Goal: Task Accomplishment & Management: Complete application form

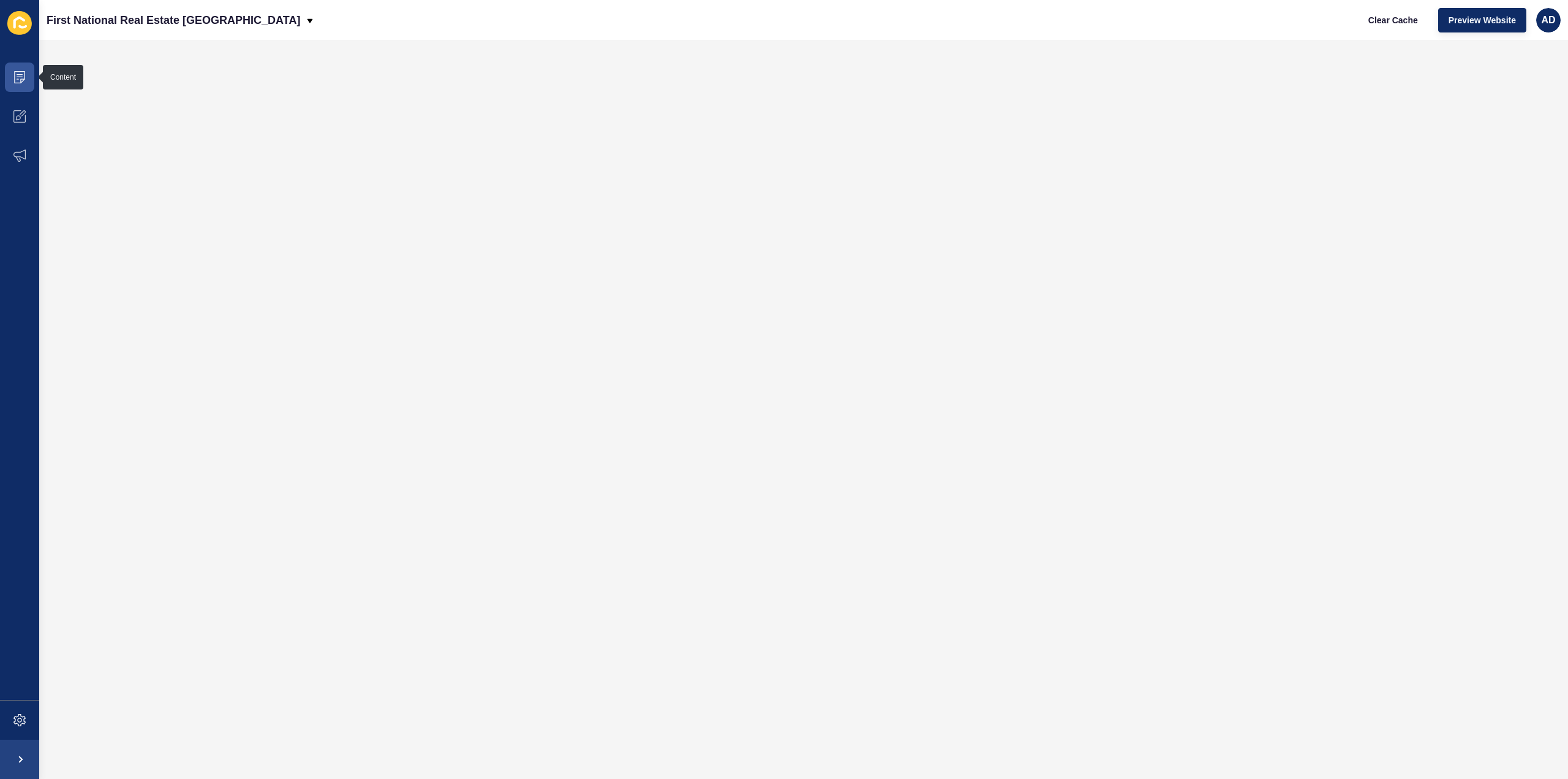
click at [16, 78] on icon at bounding box center [20, 77] width 12 height 12
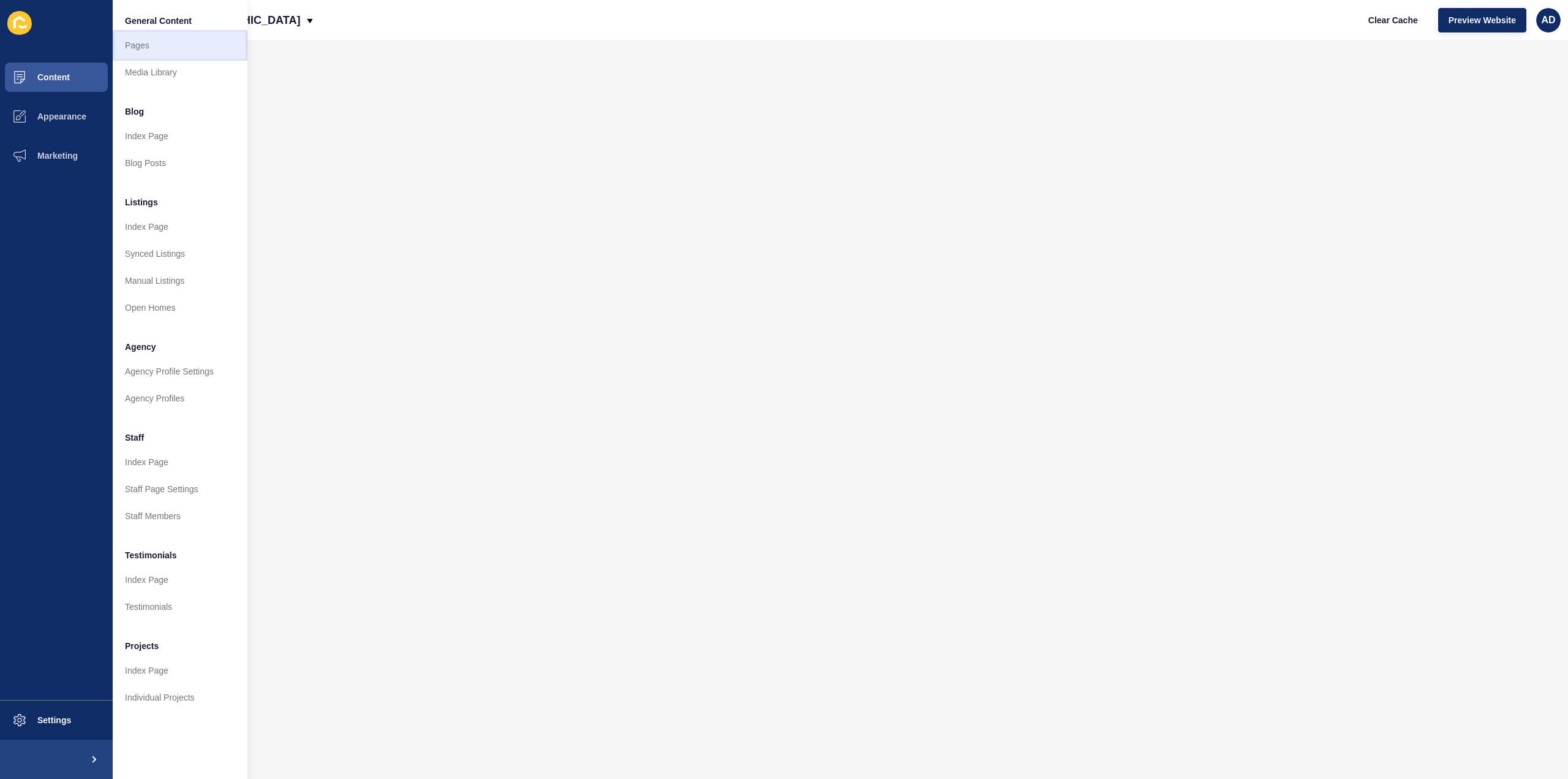
click at [131, 42] on link "Pages" at bounding box center [180, 45] width 135 height 27
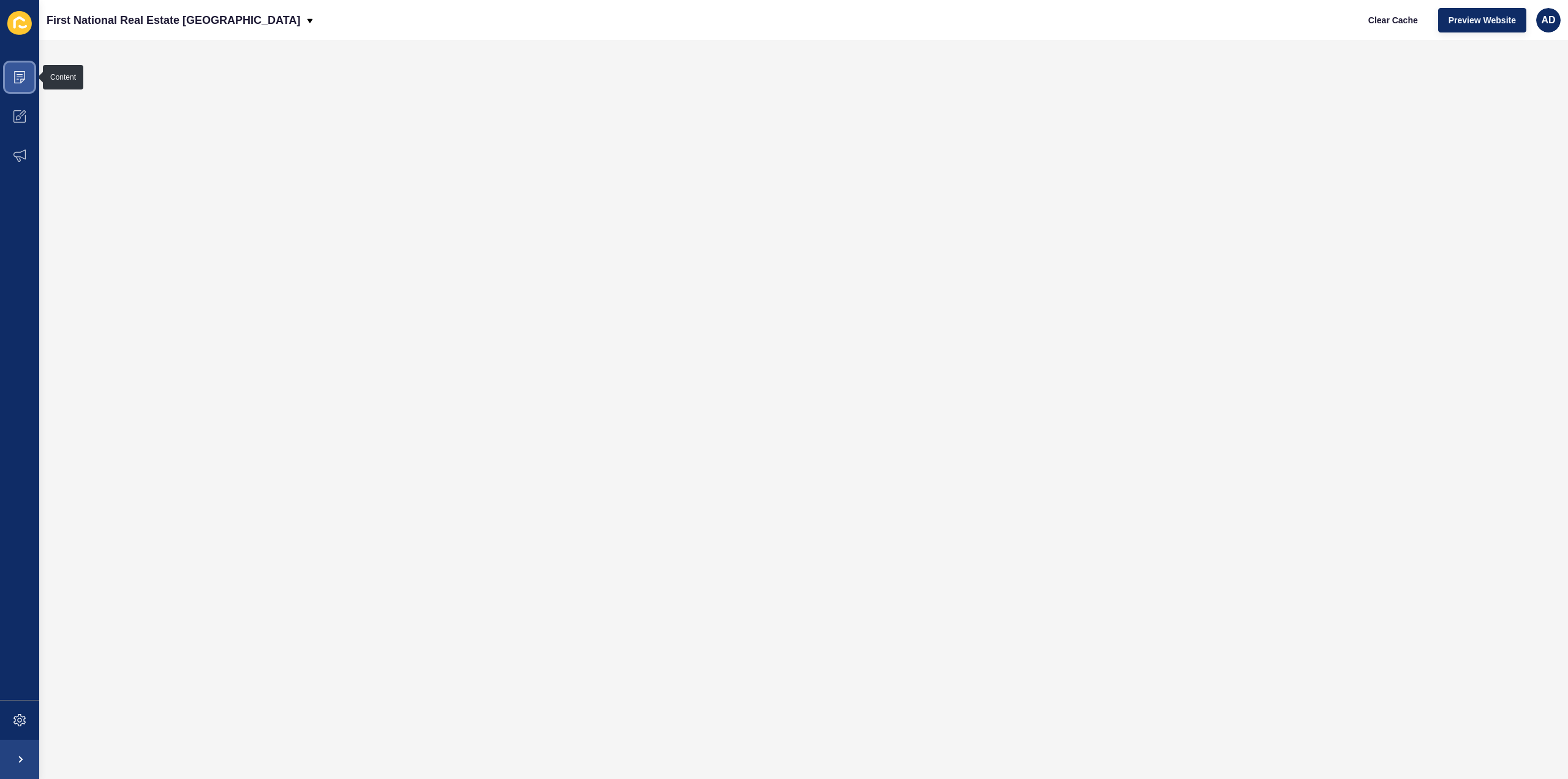
click at [8, 70] on span at bounding box center [20, 77] width 39 height 39
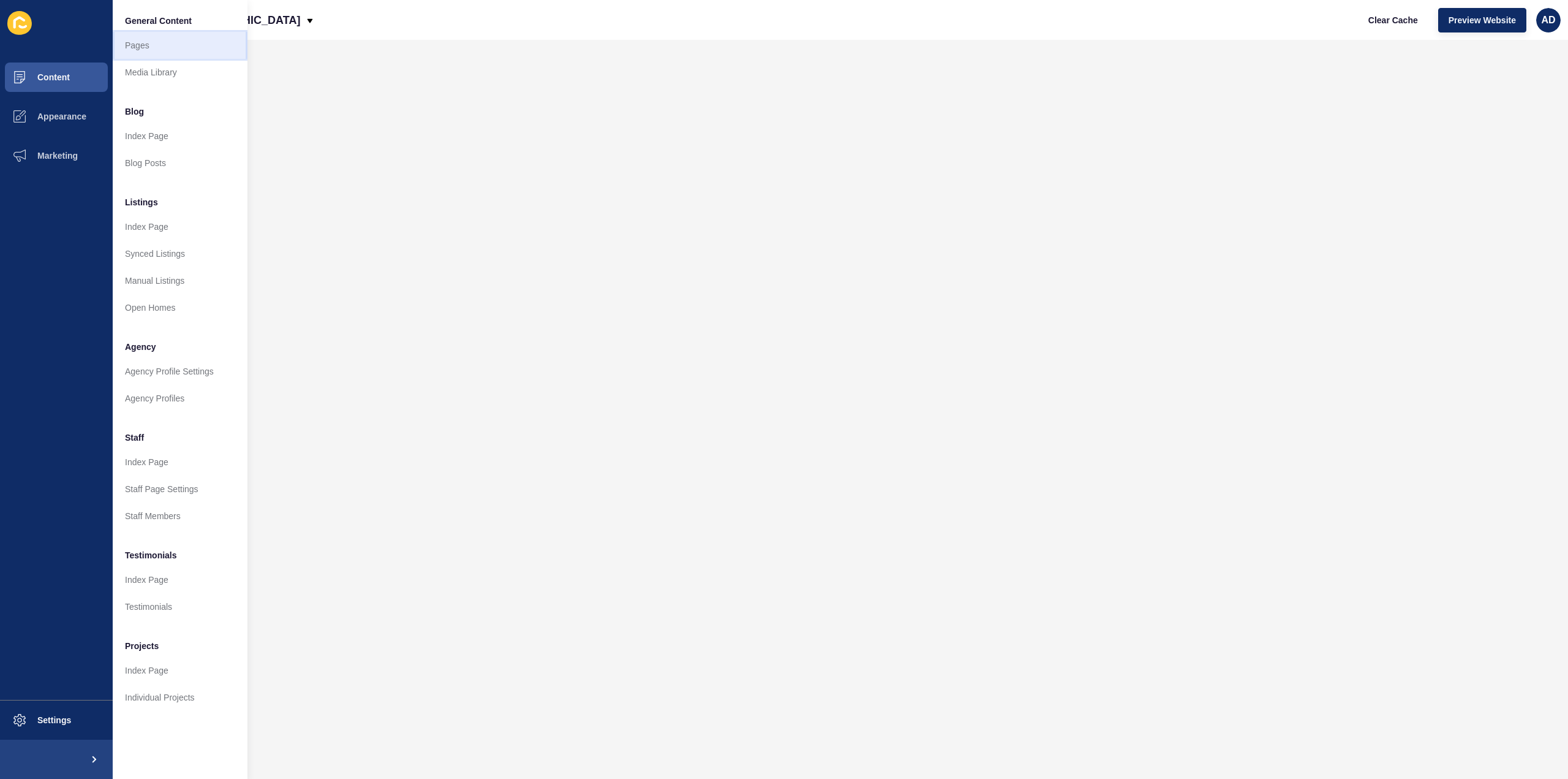
click at [142, 41] on link "Pages" at bounding box center [180, 45] width 135 height 27
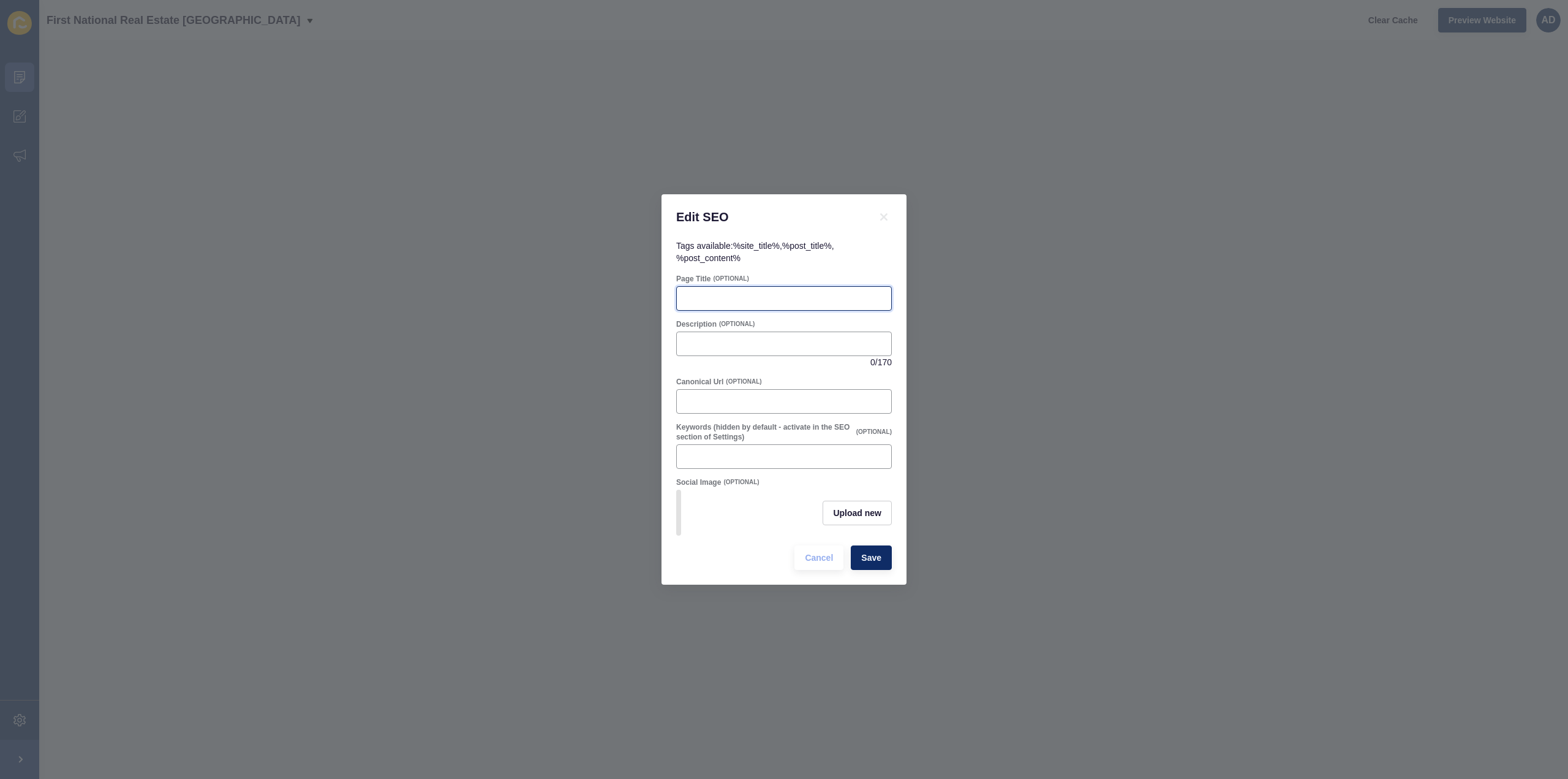
click at [764, 293] on input "Page Title" at bounding box center [784, 299] width 200 height 12
paste input "Woongarra QLD Suburb Profile | Lifestyle, Schools & Property Market"
type input "Woongarra QLD Suburb Profile | Lifestyle, Schools & Property Market"
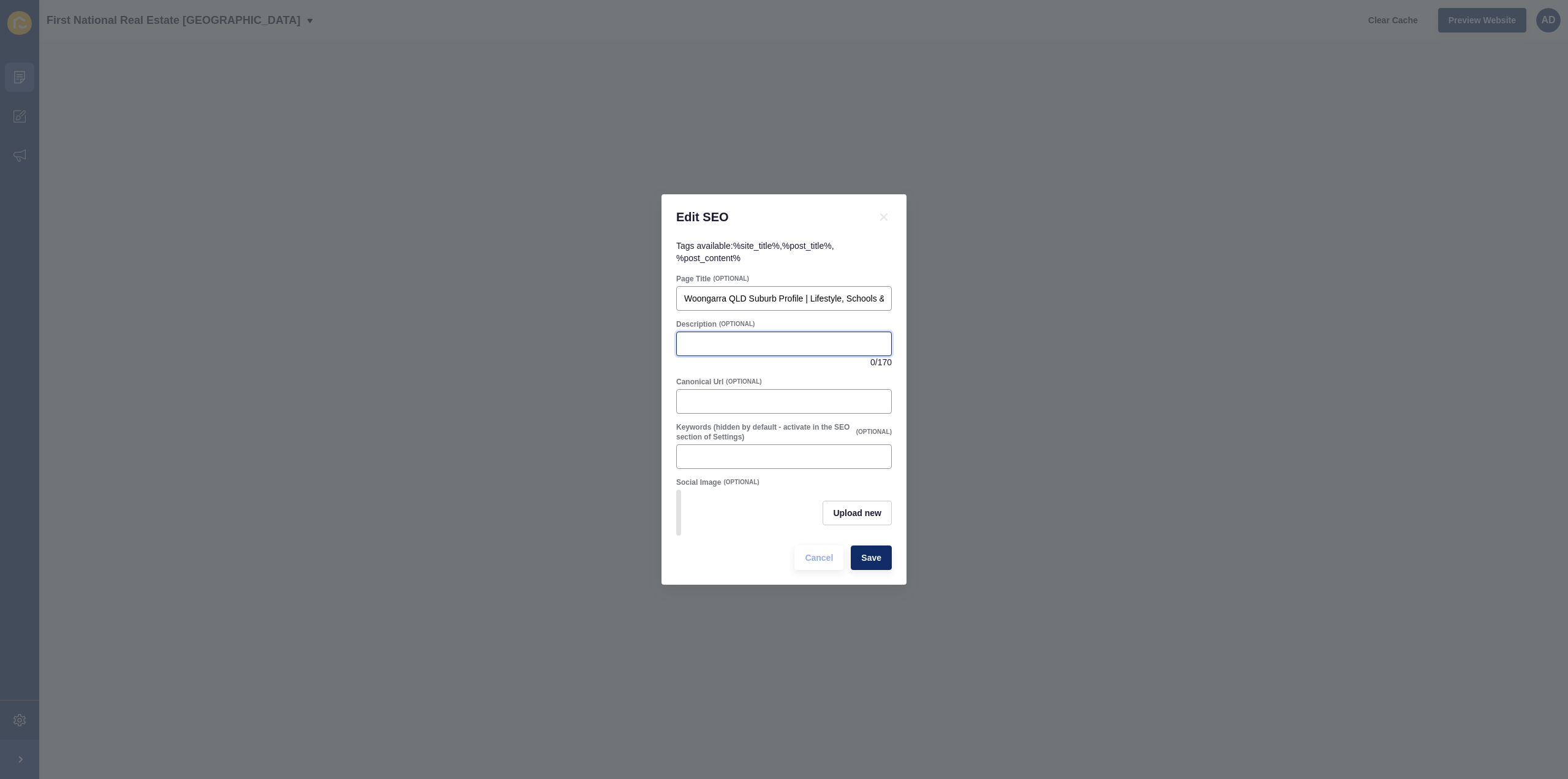
click at [726, 338] on input "Description" at bounding box center [784, 344] width 200 height 12
paste input "Discover [GEOGRAPHIC_DATA] – a peaceful semi-rural suburb near [GEOGRAPHIC_DATA…"
drag, startPoint x: 891, startPoint y: 339, endPoint x: 821, endPoint y: 338, distance: 70.0
click at [821, 338] on div "Discover [GEOGRAPHIC_DATA] – a peaceful semi-rural suburb near [GEOGRAPHIC_DATA…" at bounding box center [784, 343] width 216 height 24
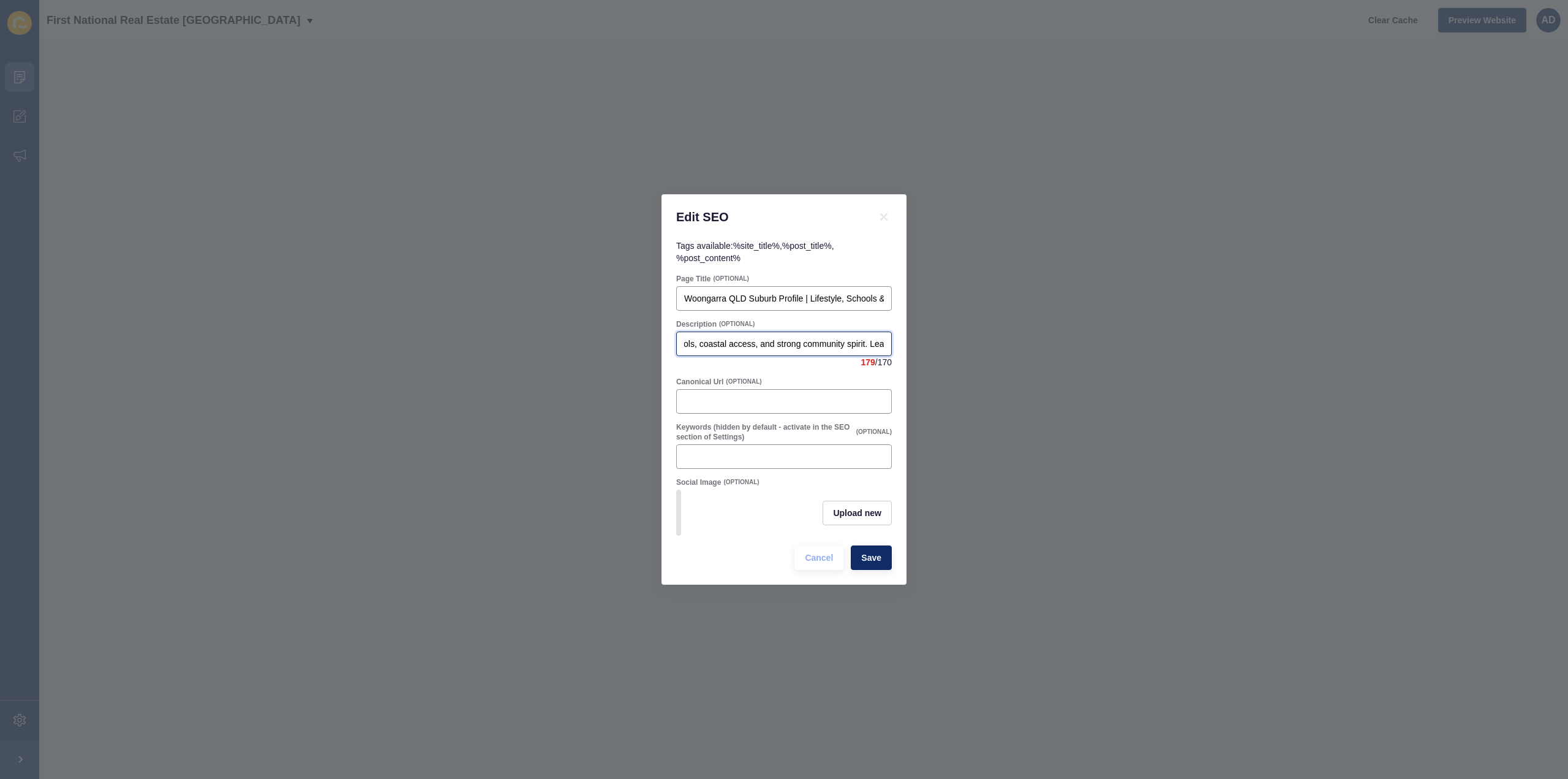
click at [821, 338] on input "Discover [GEOGRAPHIC_DATA] – a peaceful semi-rural suburb near [GEOGRAPHIC_DATA…" at bounding box center [784, 344] width 200 height 12
drag, startPoint x: 886, startPoint y: 336, endPoint x: 807, endPoint y: 339, distance: 79.1
click at [807, 339] on div "Discover [GEOGRAPHIC_DATA] – a peaceful semi-rural suburb near [GEOGRAPHIC_DATA…" at bounding box center [784, 343] width 216 height 24
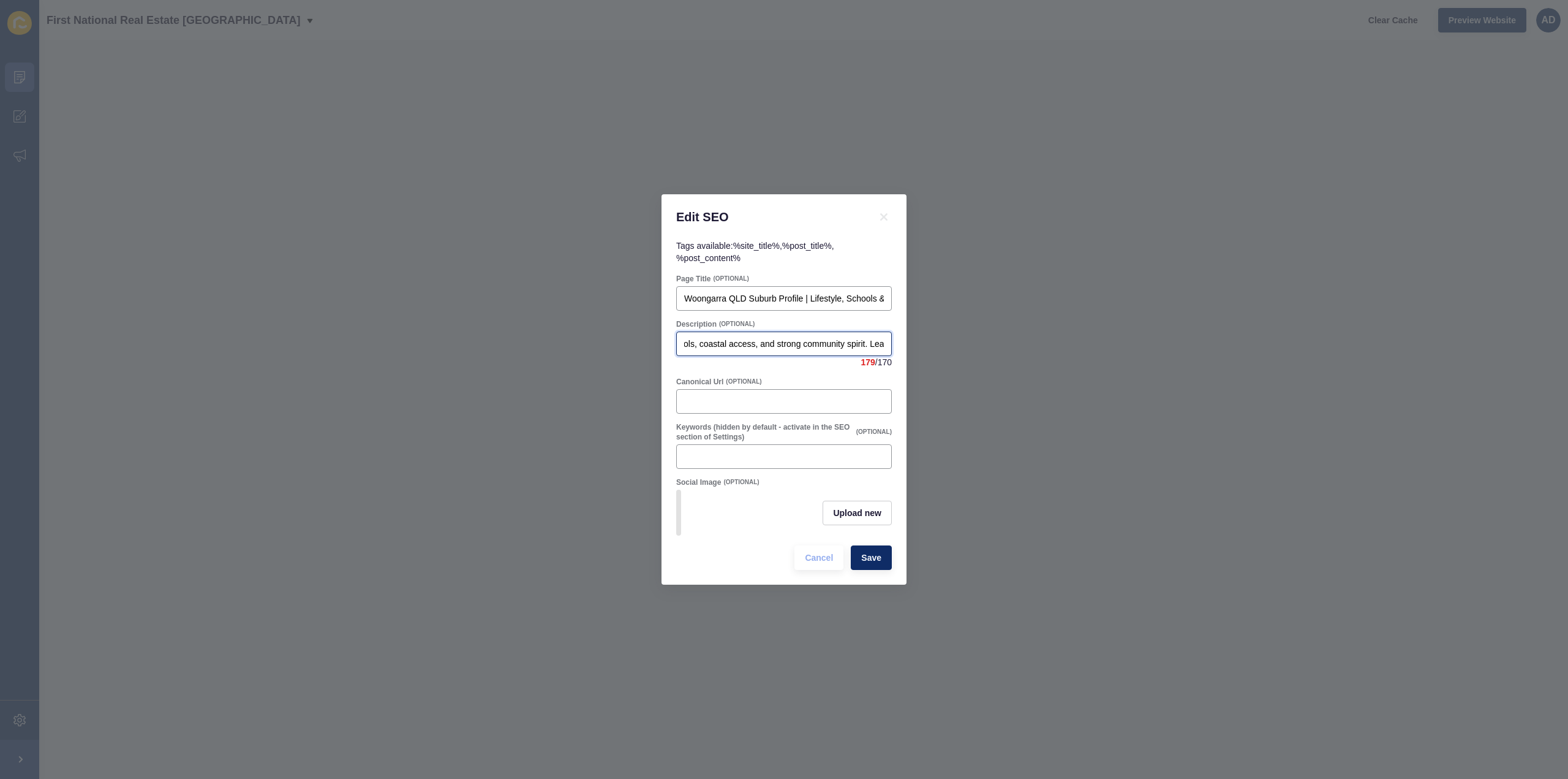
drag, startPoint x: 792, startPoint y: 338, endPoint x: 977, endPoint y: 348, distance: 185.3
click at [977, 348] on div "Edit SEO Tags available: %site_title% , %post_title% , %post_content% Page Titl…" at bounding box center [784, 390] width 1568 height 779
type input "Discover [GEOGRAPHIC_DATA] – a peaceful semi-rural suburb near [GEOGRAPHIC_DATA…"
click at [850, 376] on div "Canonical Url (OPTIONAL)" at bounding box center [784, 396] width 218 height 39
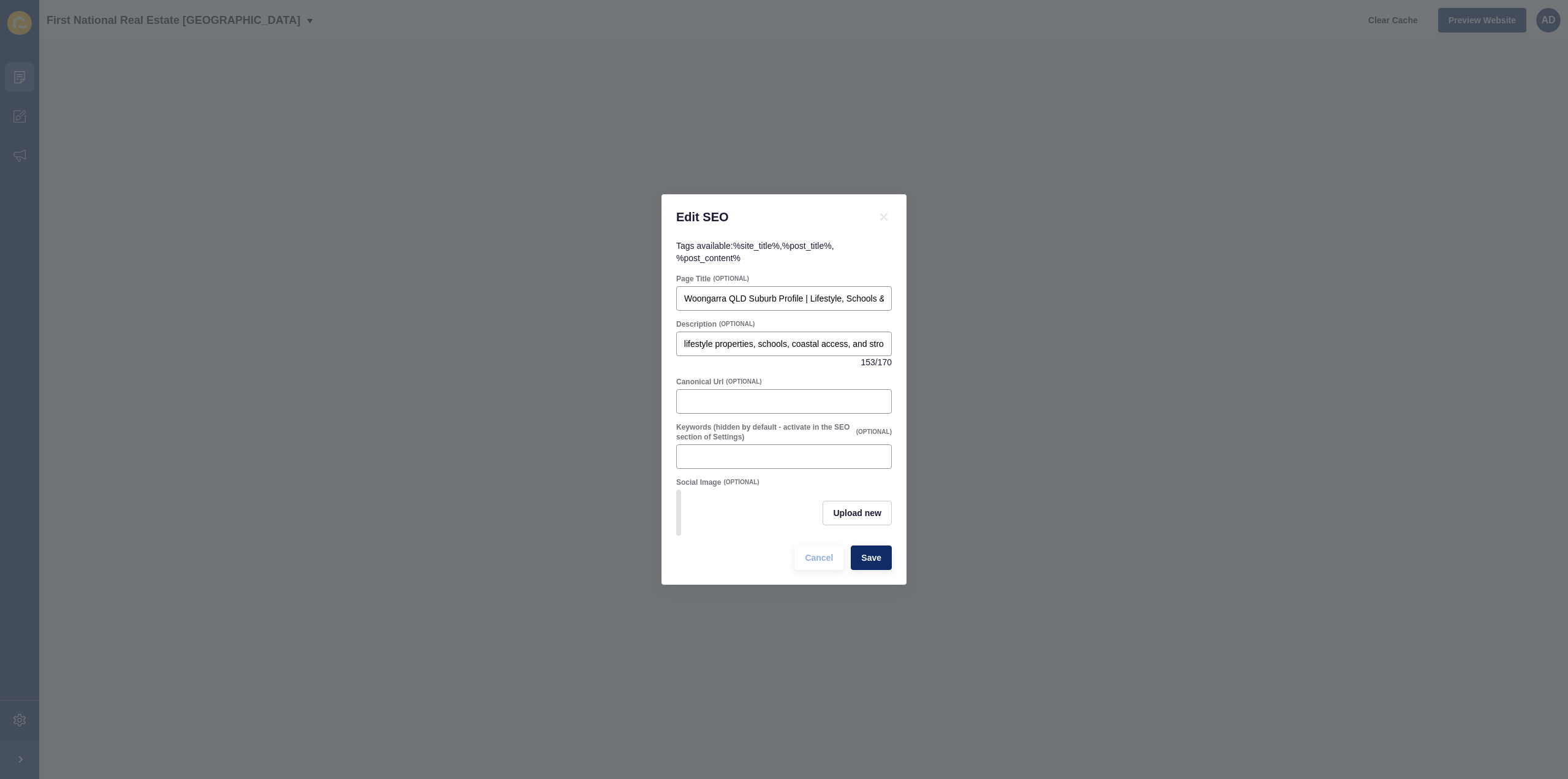
scroll to position [0, 0]
click at [879, 562] on span "Save" at bounding box center [871, 558] width 20 height 12
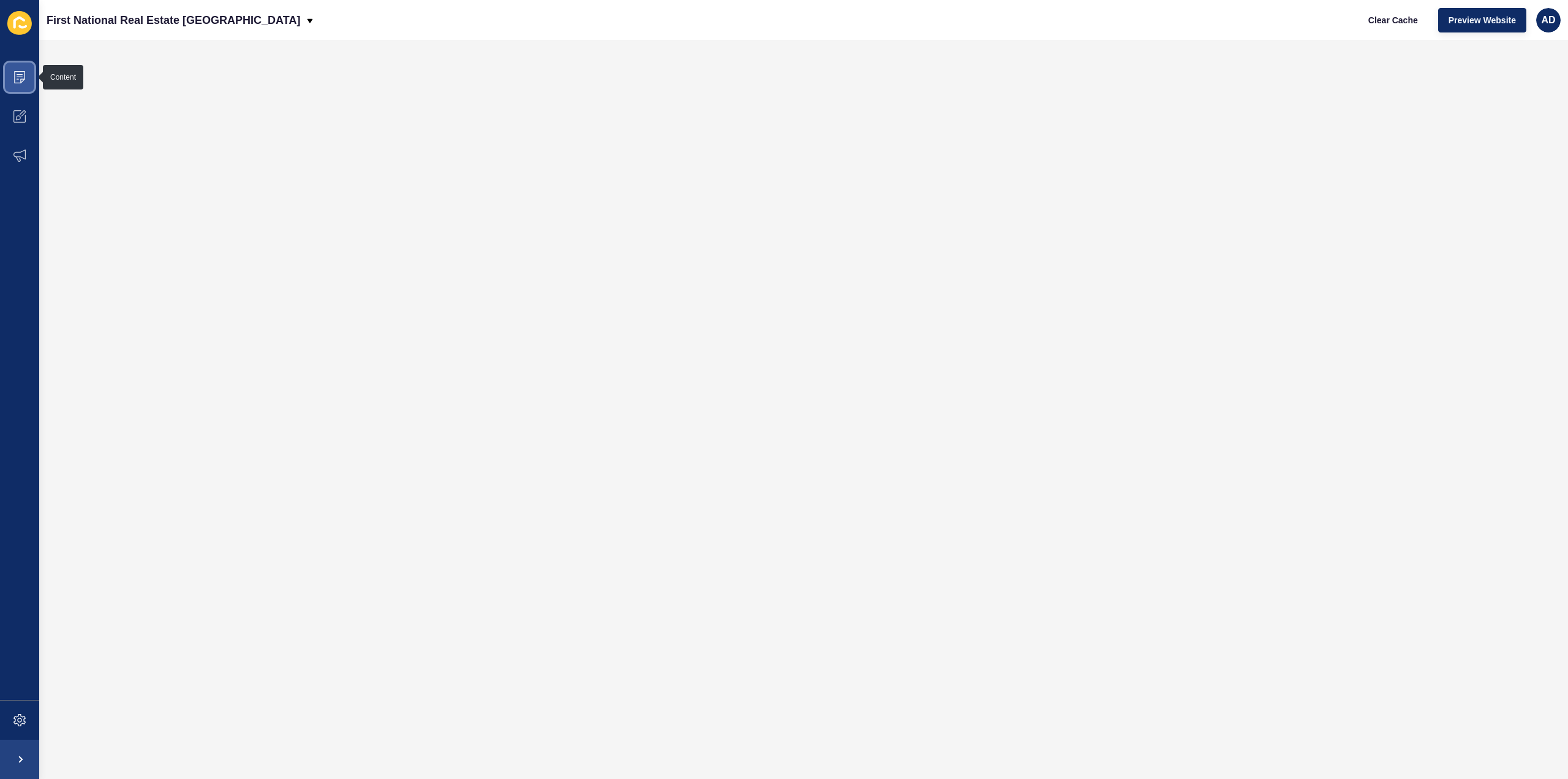
click at [20, 72] on icon at bounding box center [20, 77] width 11 height 12
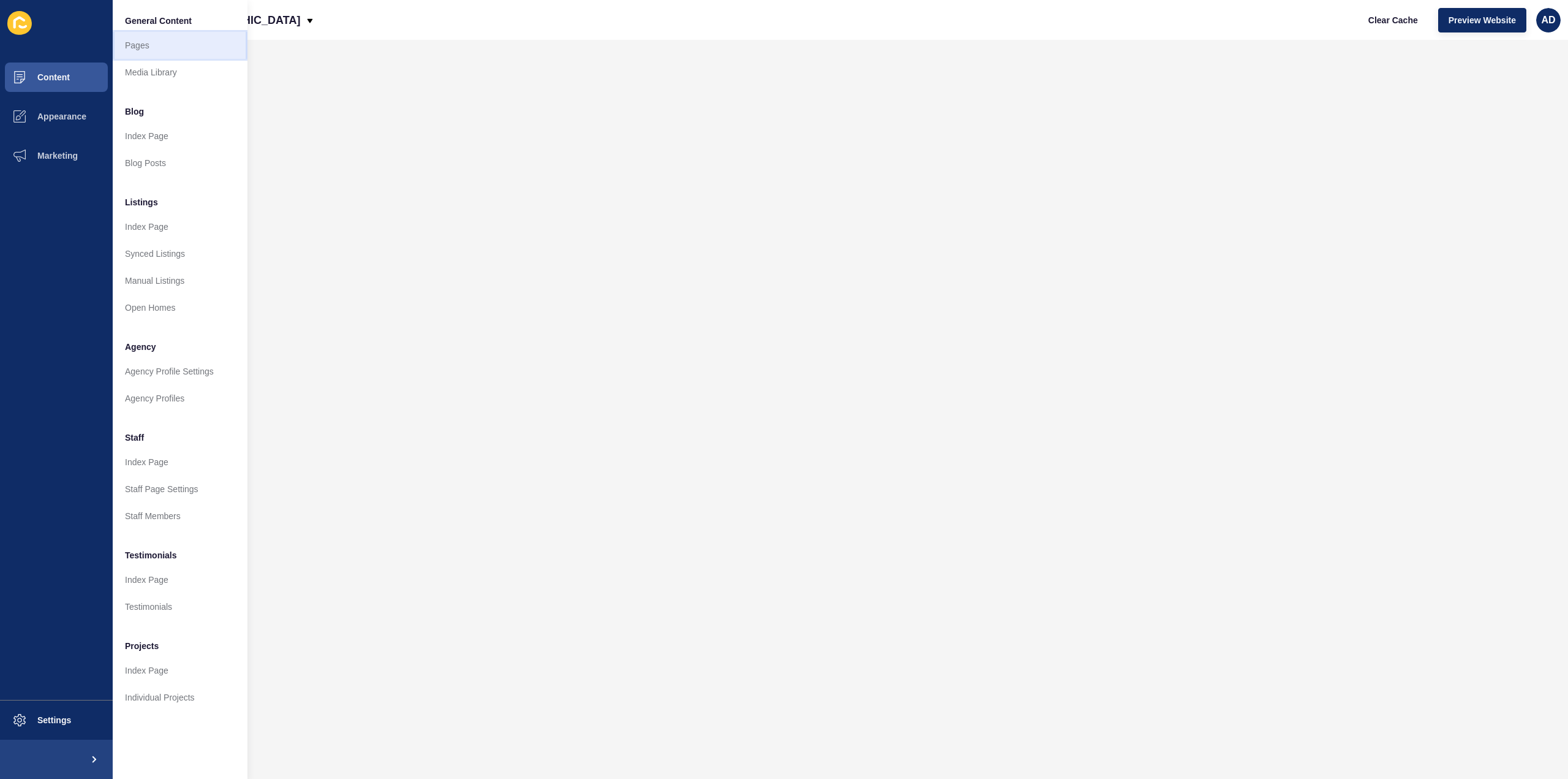
click at [133, 42] on link "Pages" at bounding box center [180, 45] width 135 height 27
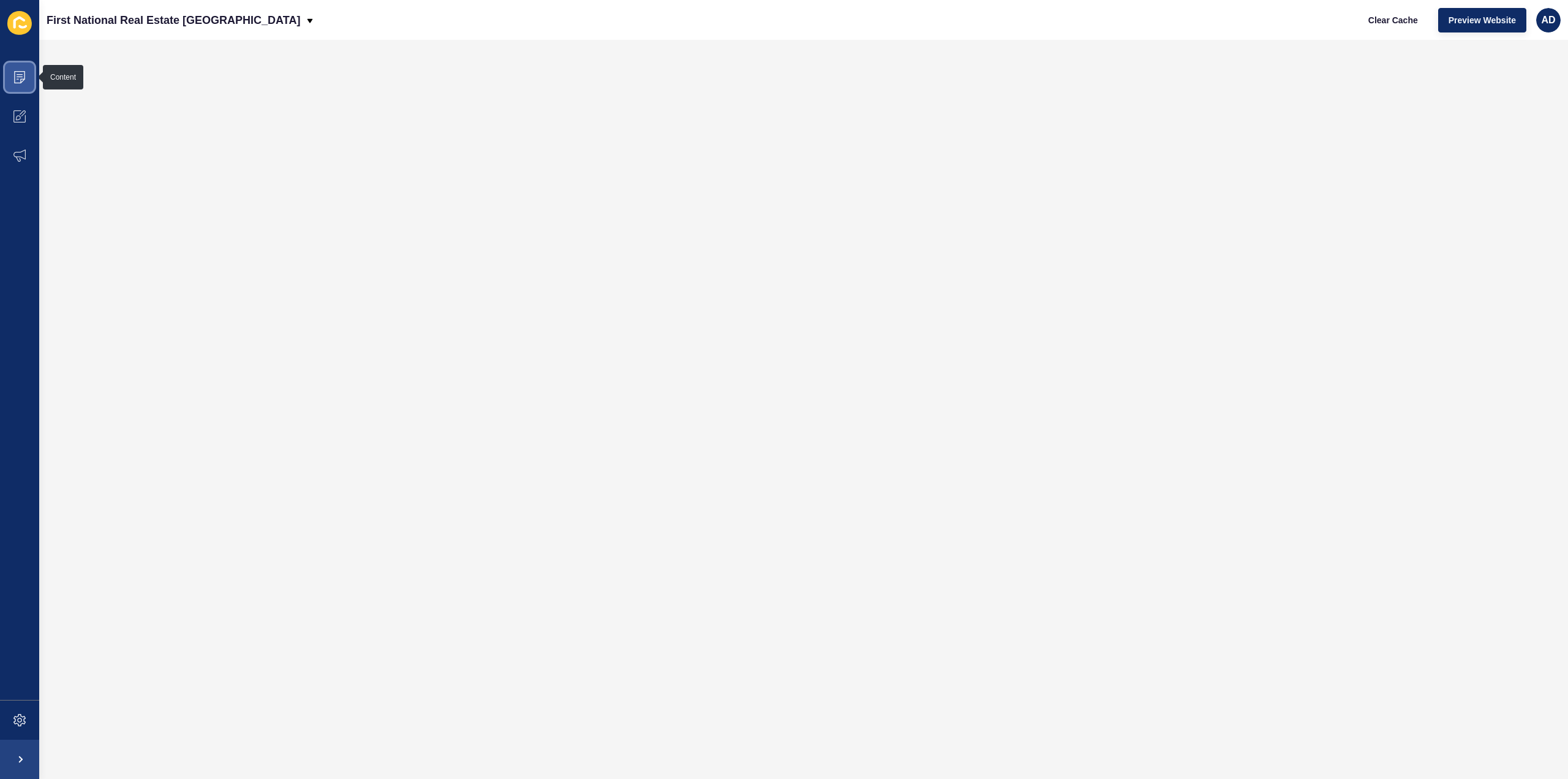
click at [20, 77] on icon at bounding box center [20, 77] width 6 height 1
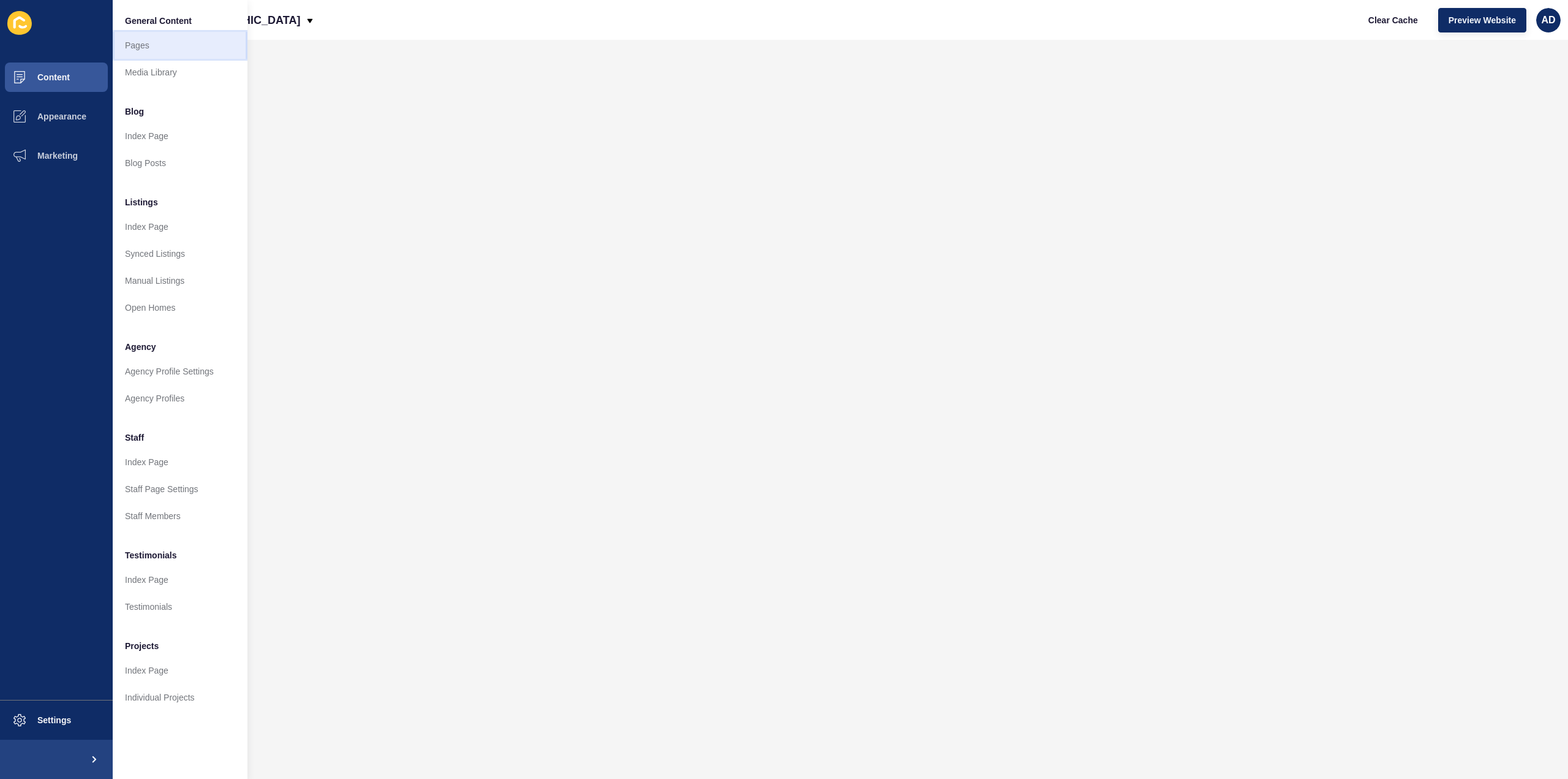
click at [137, 40] on link "Pages" at bounding box center [180, 45] width 135 height 27
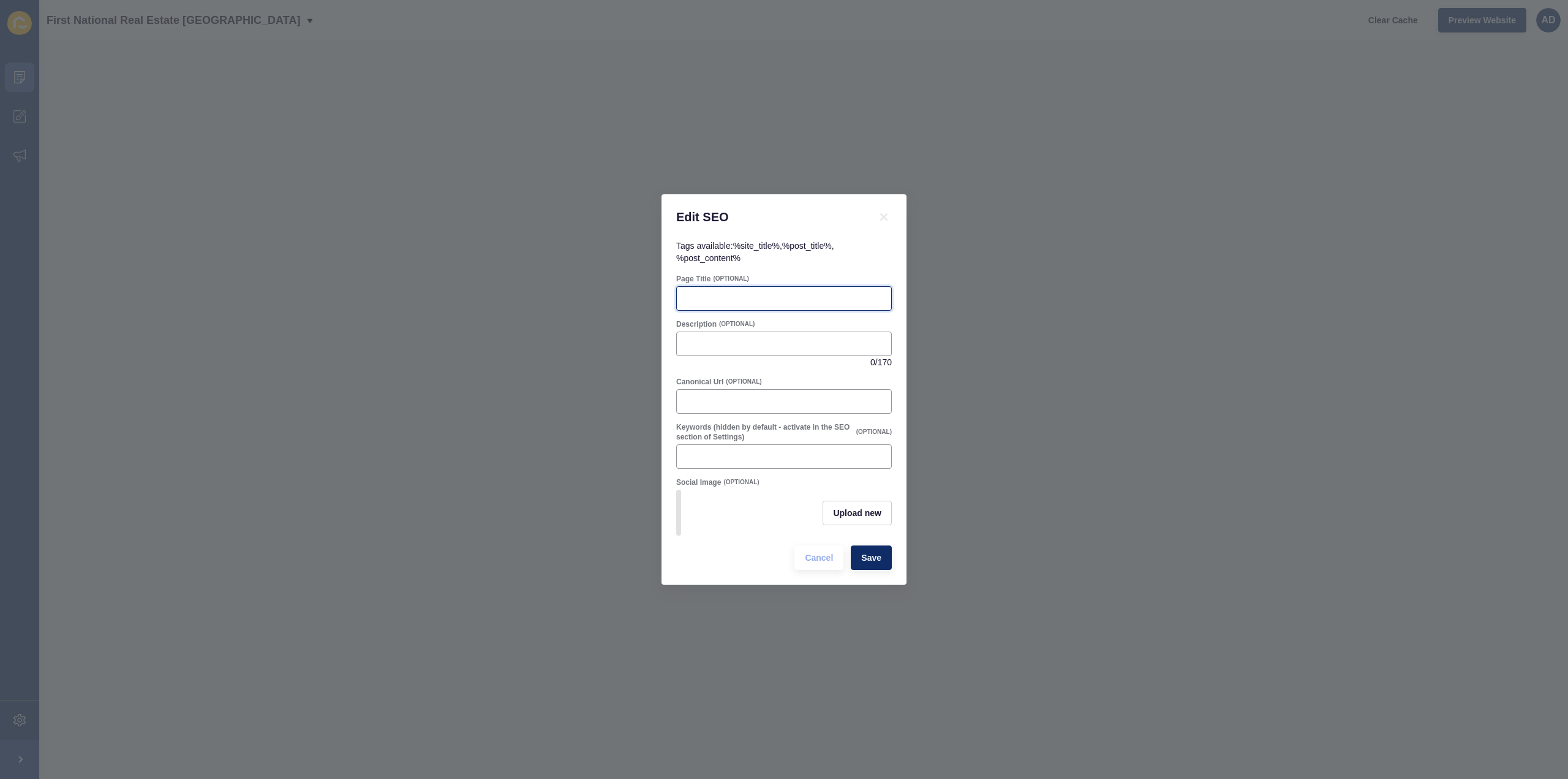
click at [750, 293] on input "Page Title" at bounding box center [784, 299] width 200 height 12
paste input "[PERSON_NAME] QLD Suburb Profile | Lifestyle, Property & Community Guide"
type input "[PERSON_NAME] QLD Suburb Profile | Lifestyle, Property & Community Guide"
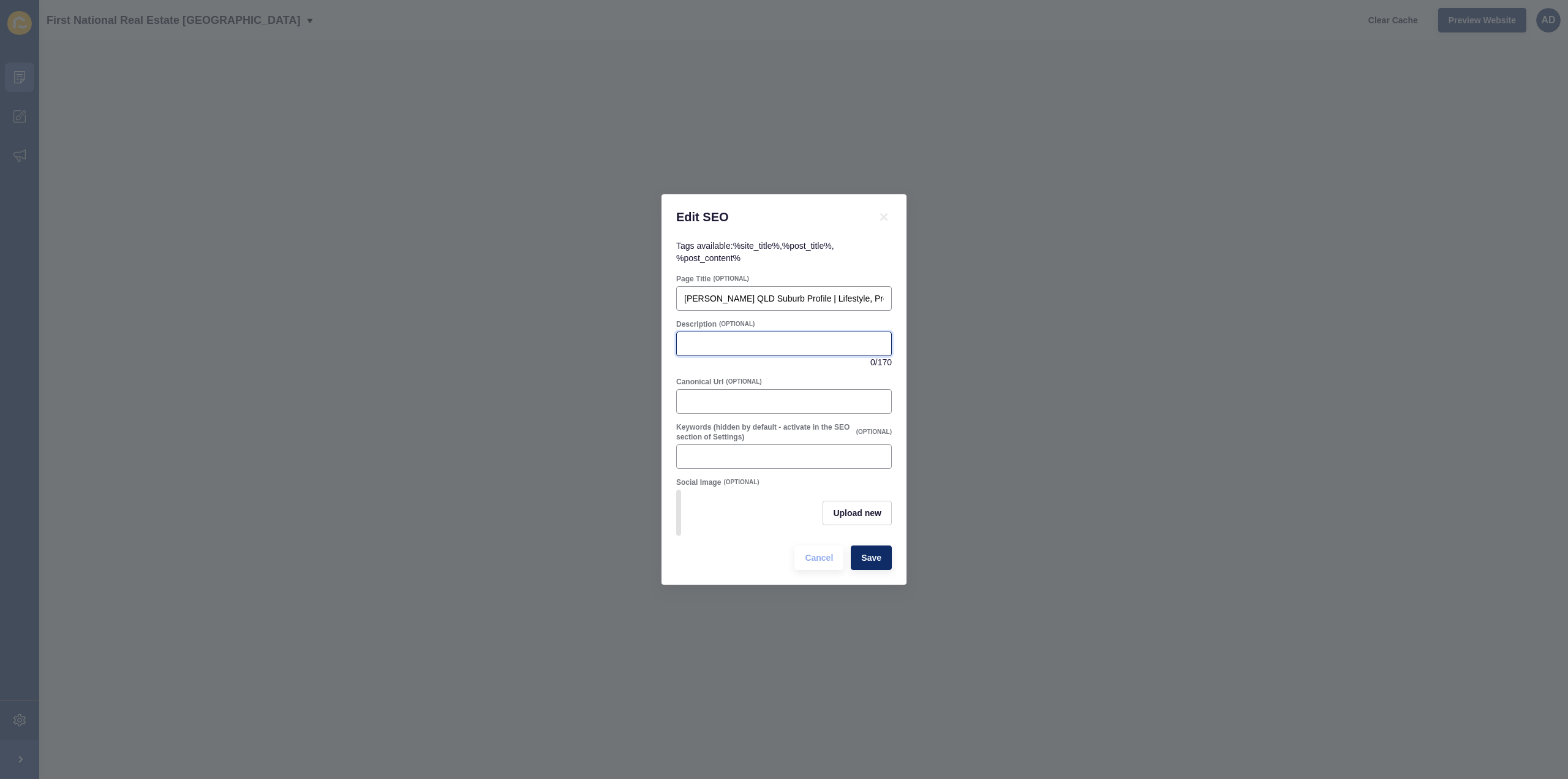
click at [725, 338] on input "Description" at bounding box center [784, 344] width 200 height 12
paste input "Discover [PERSON_NAME] QLD – a peaceful rural community just south of [GEOGRAPH…"
drag, startPoint x: 732, startPoint y: 337, endPoint x: 976, endPoint y: 334, distance: 244.0
click at [976, 334] on div "Edit SEO Tags available: %site_title% , %post_title% , %post_content% Page Titl…" at bounding box center [784, 390] width 1568 height 779
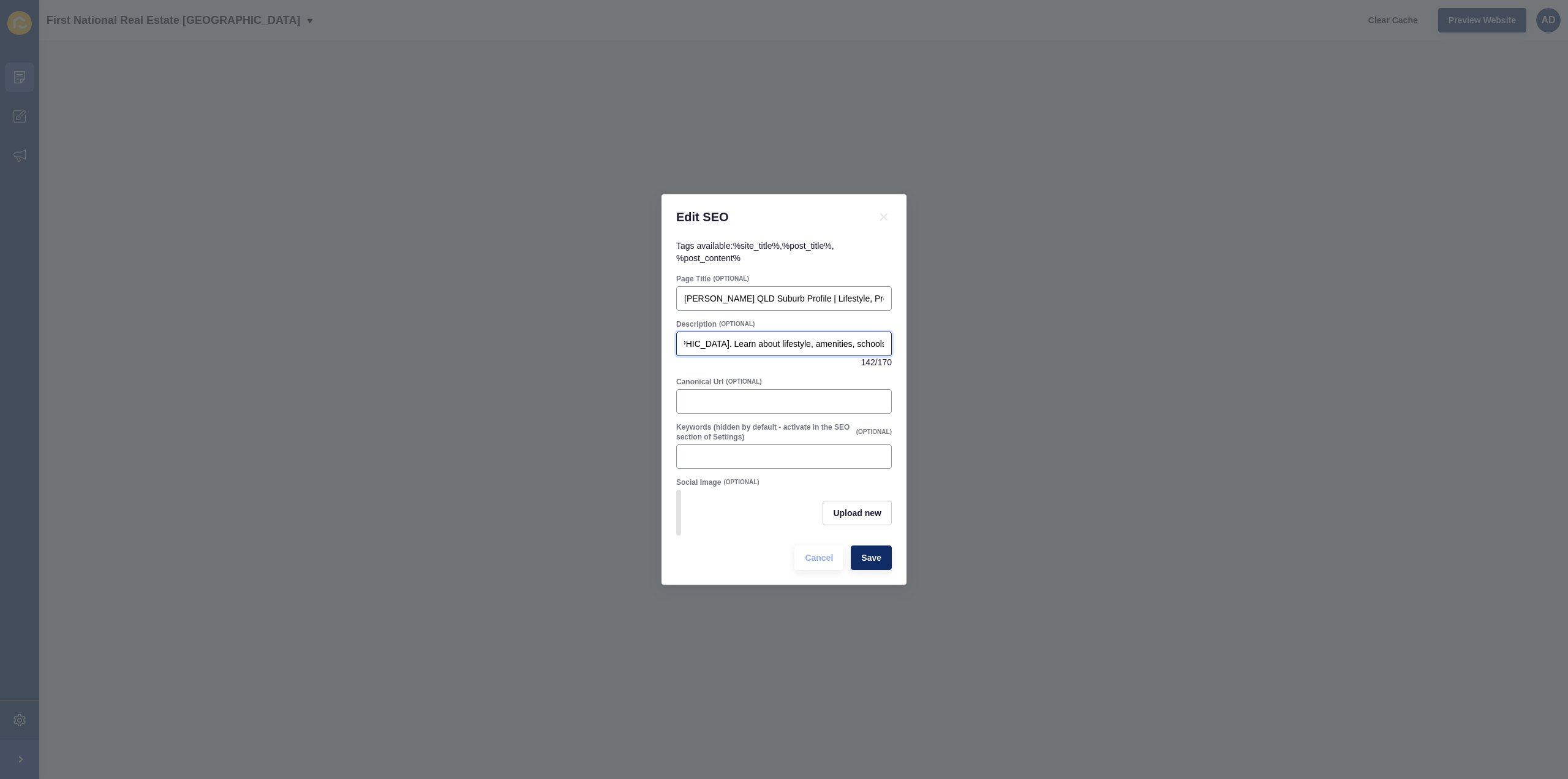
scroll to position [0, 336]
type input "Discover [PERSON_NAME] QLD – a peaceful rural community just south of [GEOGRAPH…"
click at [870, 564] on span "Save" at bounding box center [871, 558] width 20 height 12
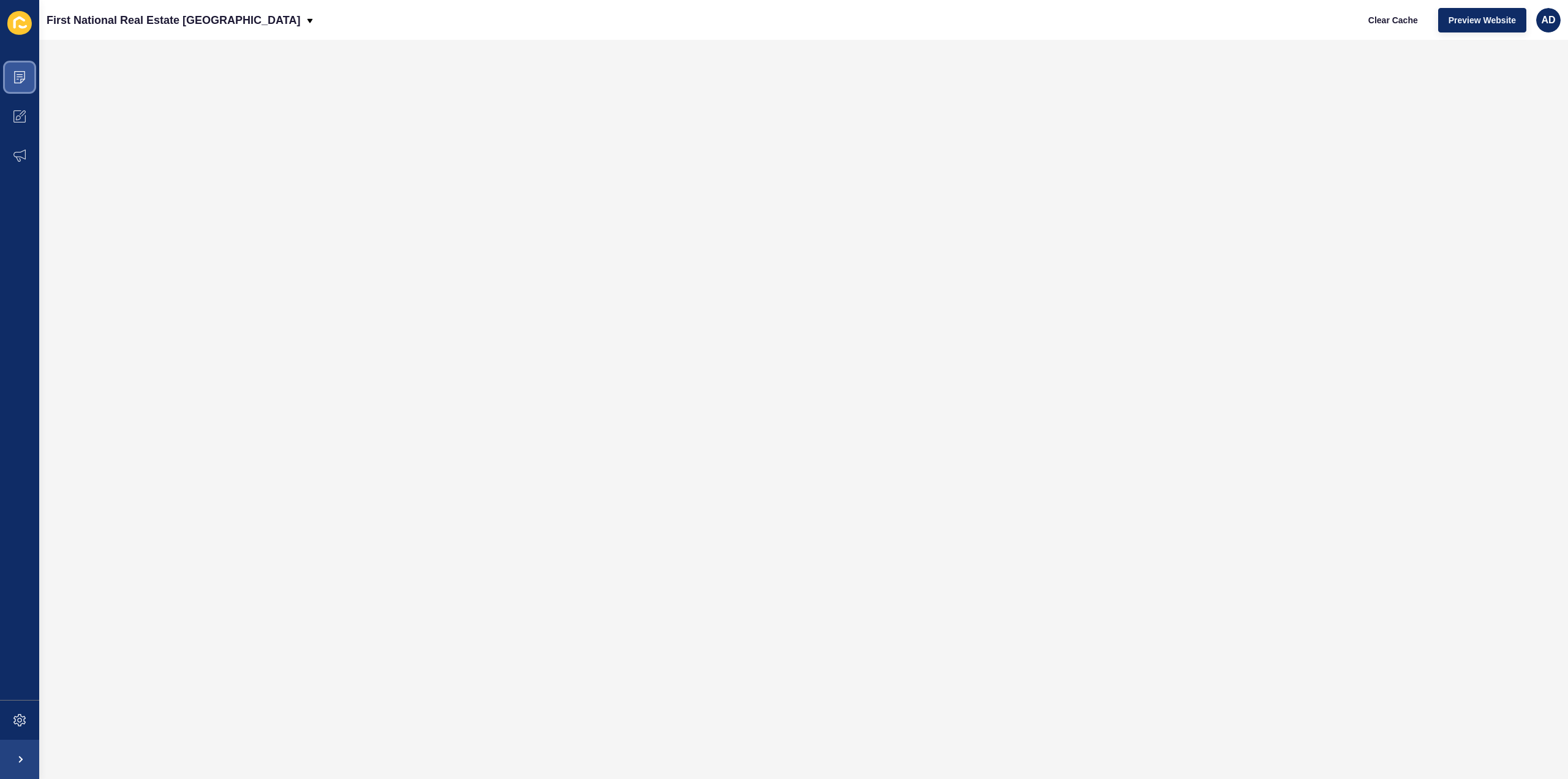
click at [17, 72] on icon at bounding box center [20, 77] width 12 height 12
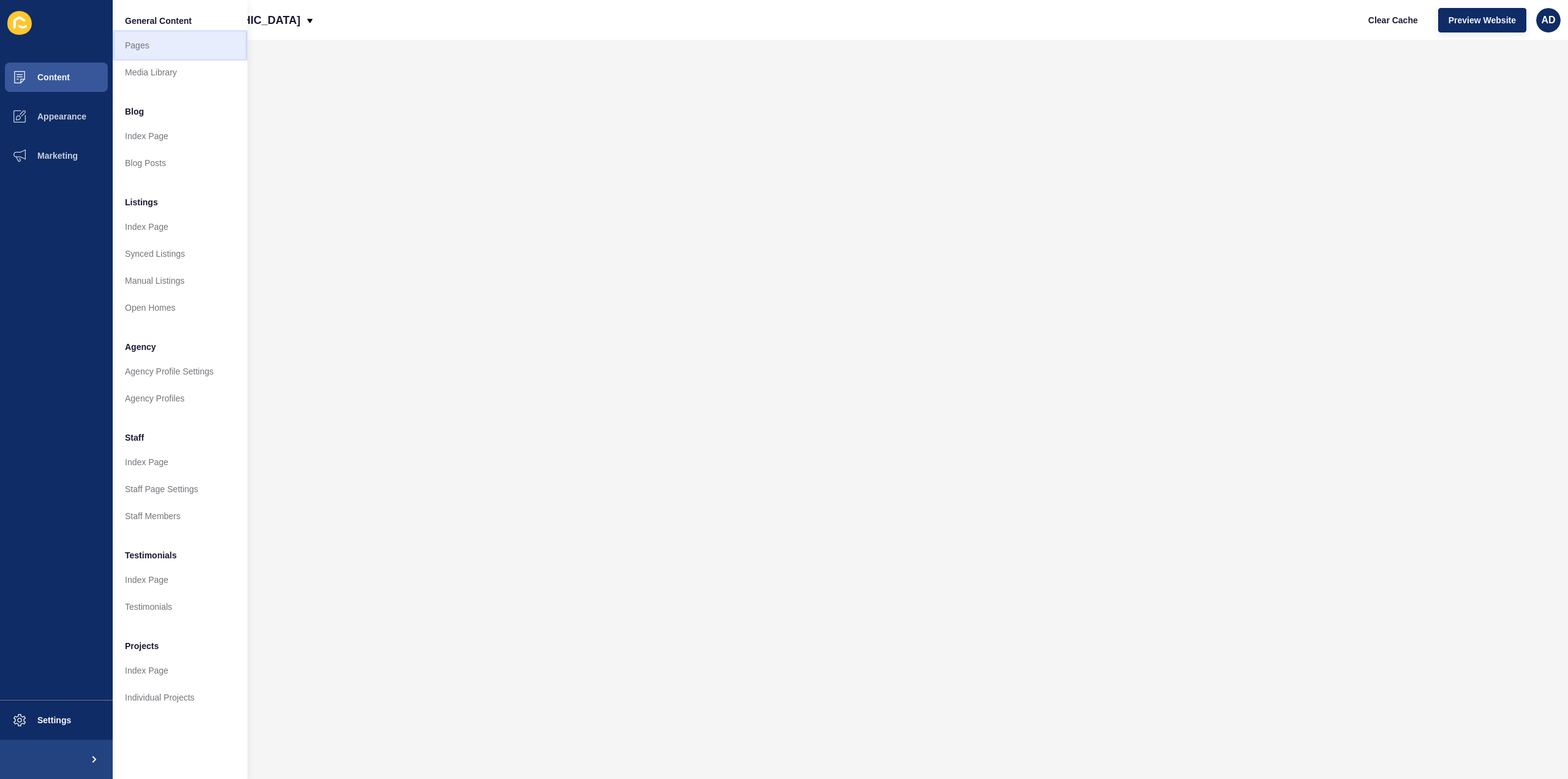
click at [136, 46] on link "Pages" at bounding box center [180, 45] width 135 height 27
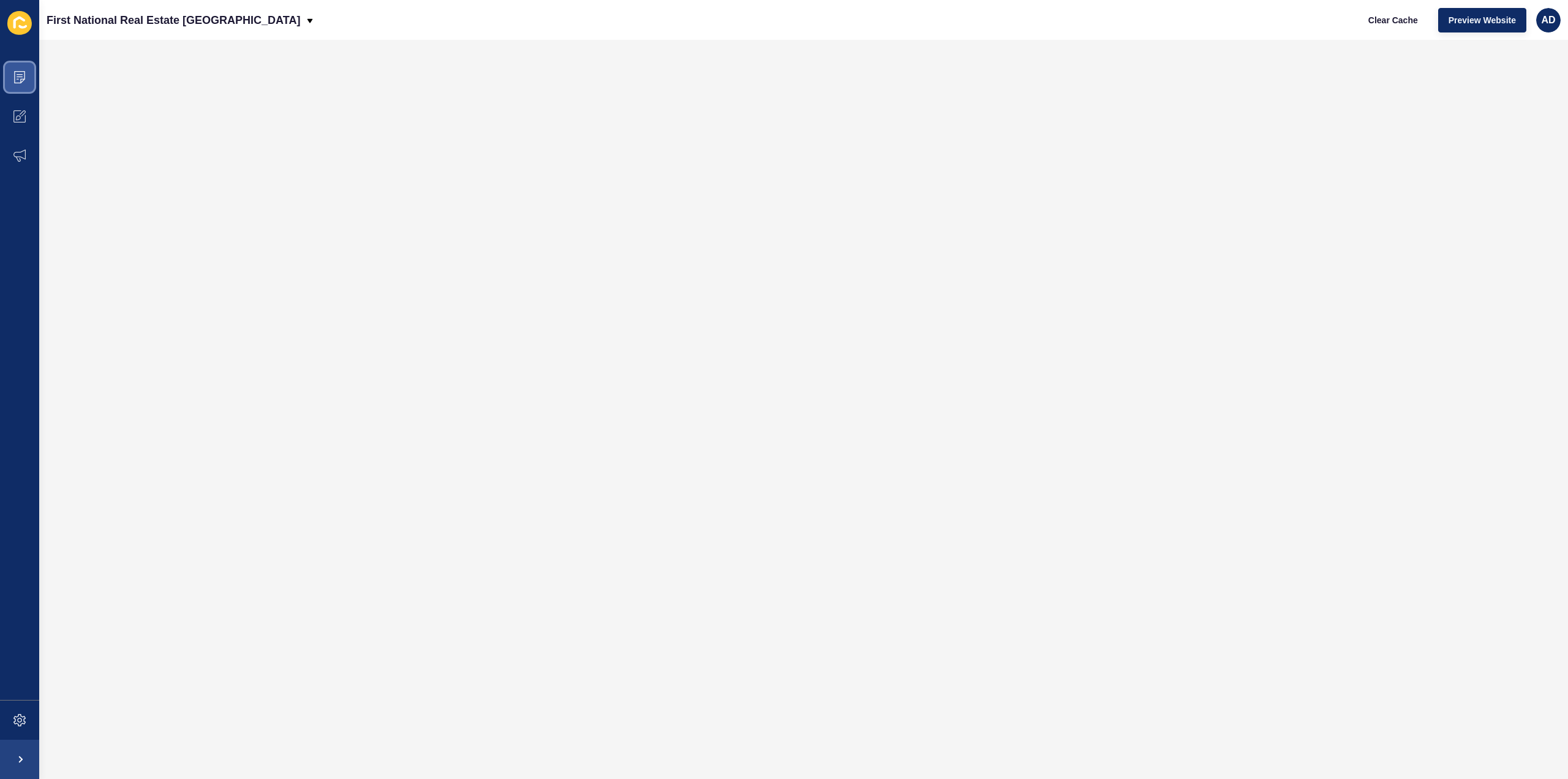
click at [19, 77] on icon at bounding box center [20, 77] width 6 height 1
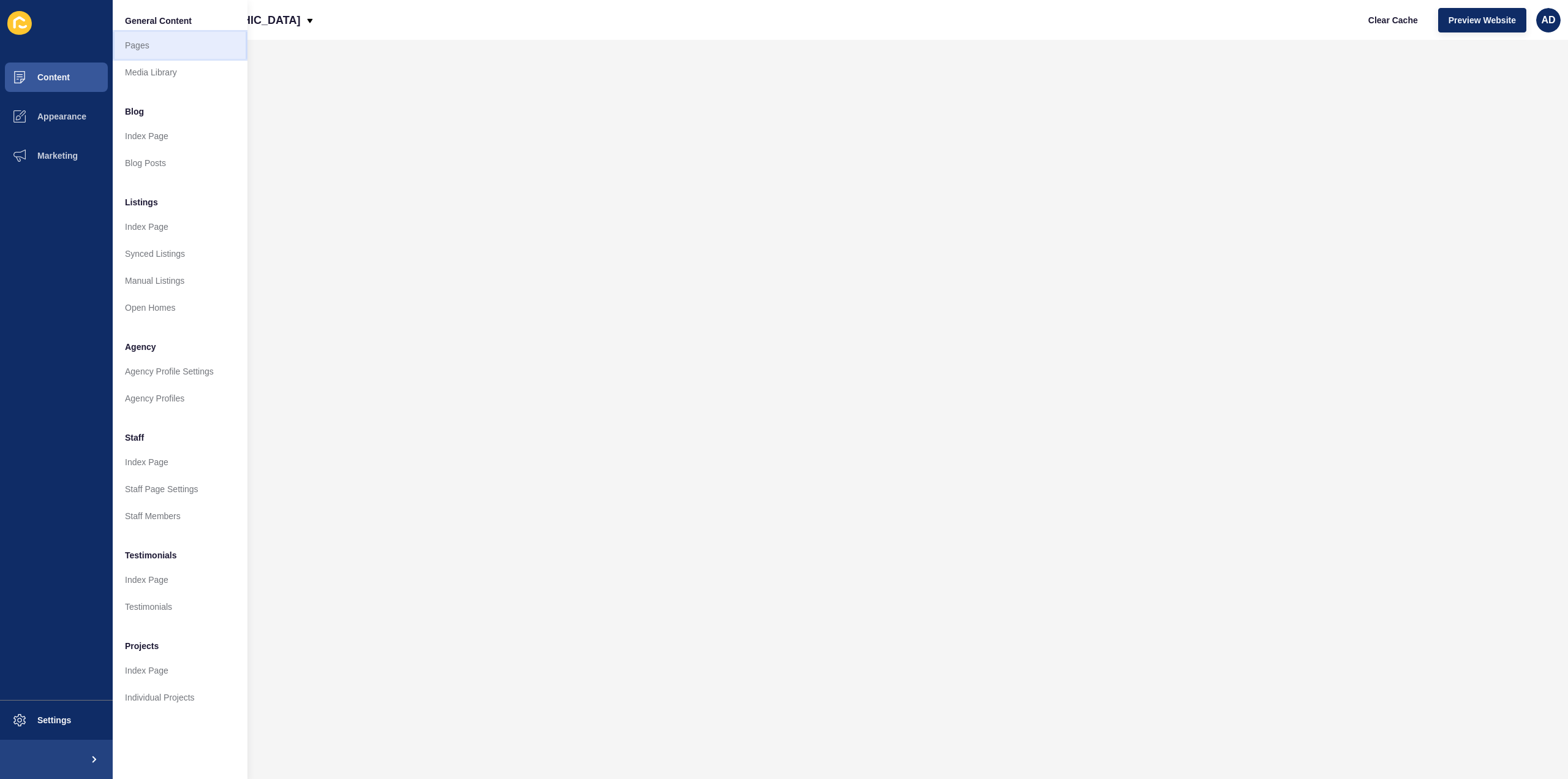
click at [132, 42] on link "Pages" at bounding box center [180, 45] width 135 height 27
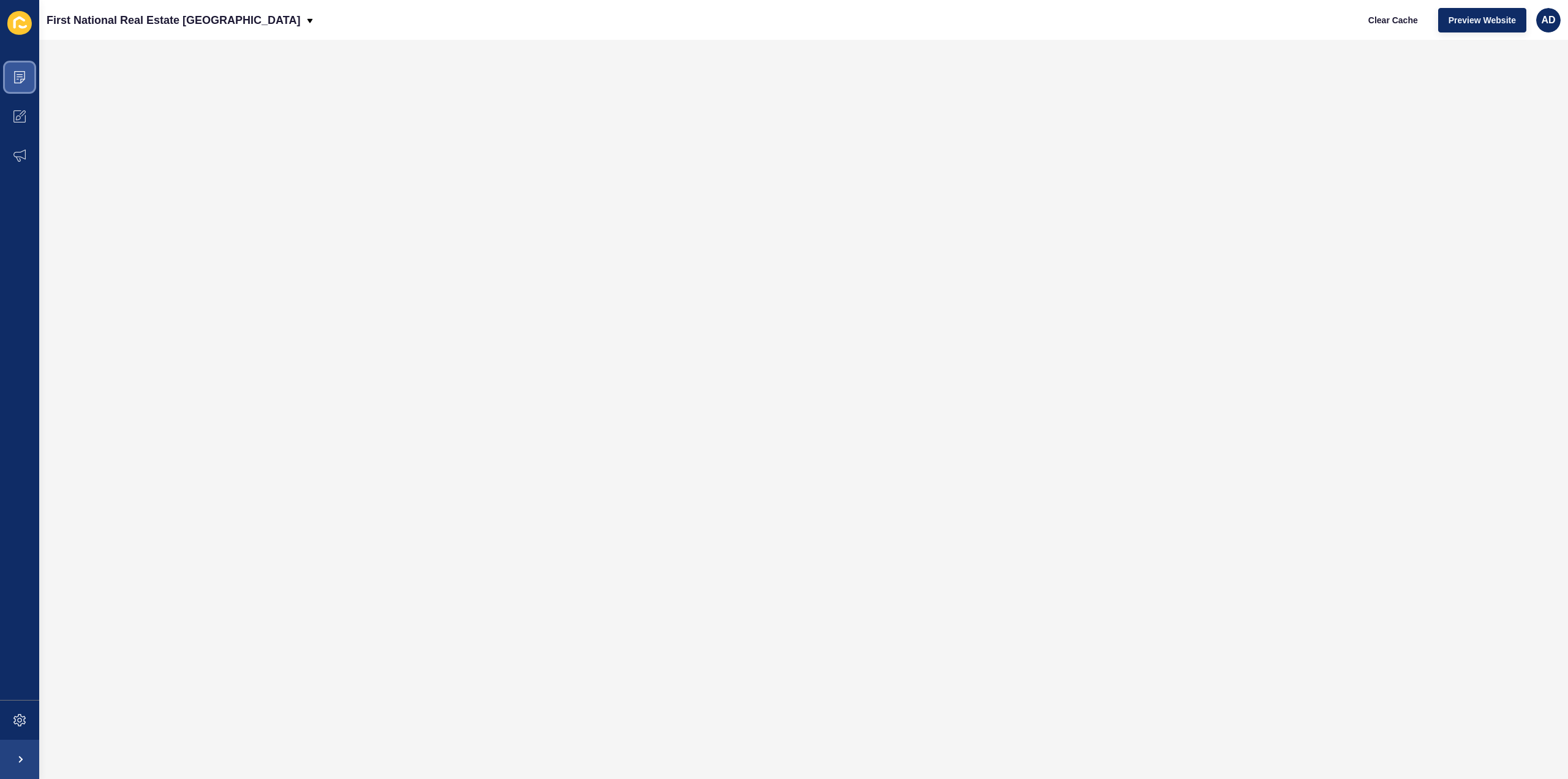
click at [14, 74] on icon at bounding box center [20, 77] width 12 height 12
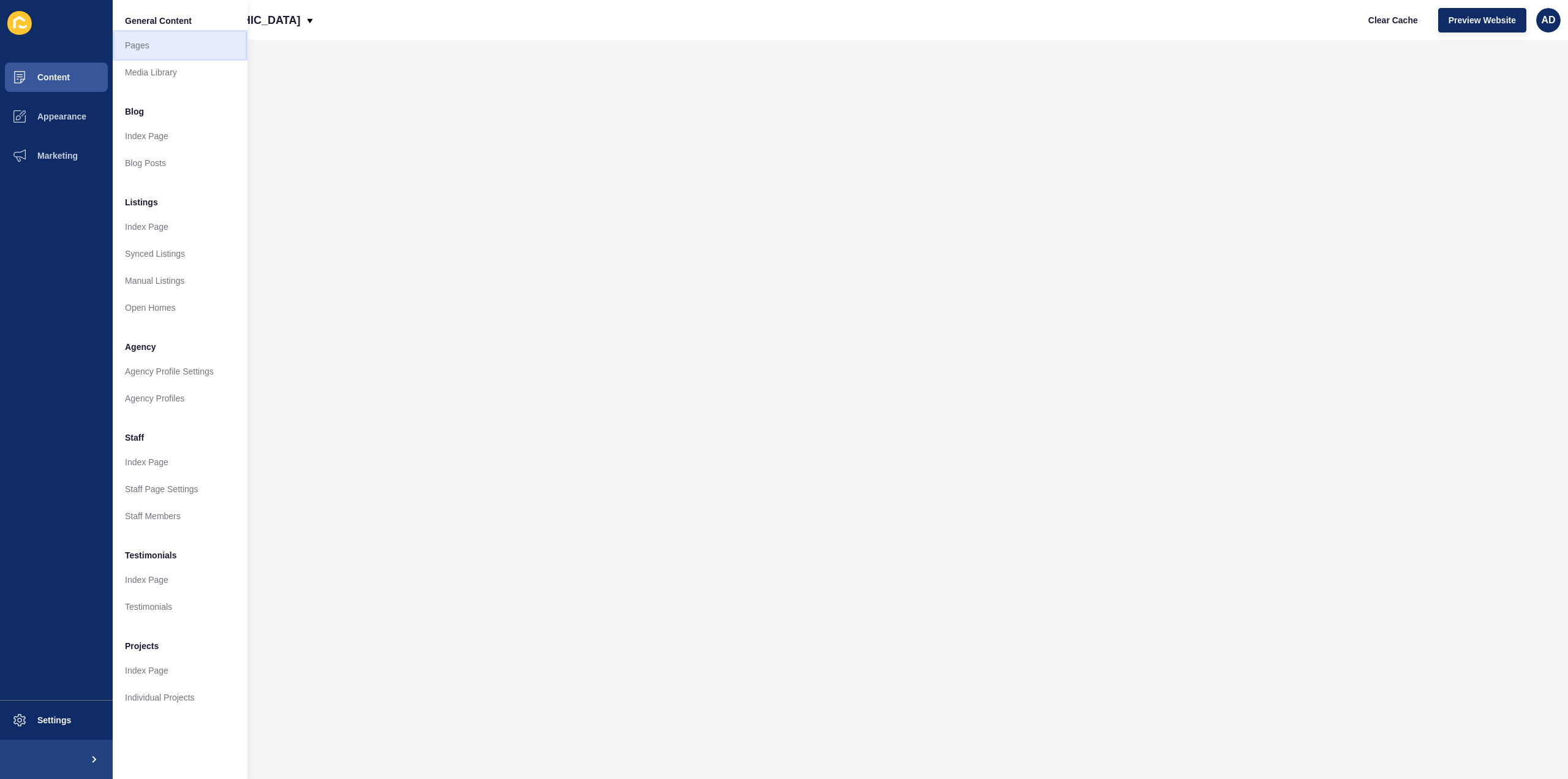
click at [140, 41] on link "Pages" at bounding box center [180, 45] width 135 height 27
